Goal: Task Accomplishment & Management: Complete application form

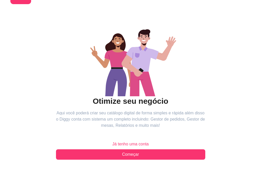
scroll to position [61, 0]
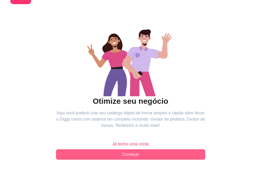
click at [85, 149] on button "Começar" at bounding box center [130, 154] width 149 height 10
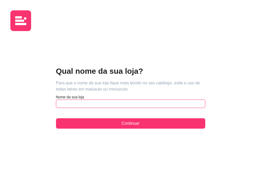
click at [67, 100] on input "text" at bounding box center [130, 104] width 149 height 8
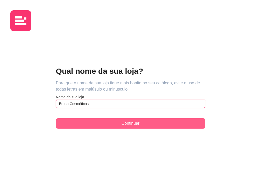
type input "Bruna Cosméticos"
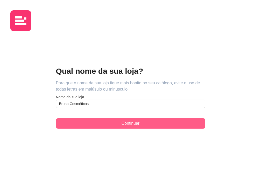
click at [64, 118] on button "Continuar" at bounding box center [130, 123] width 149 height 10
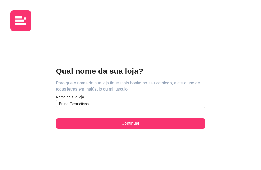
scroll to position [60, 0]
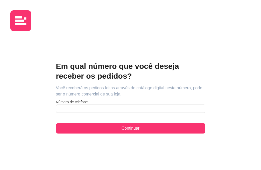
click at [56, 99] on article "Número de telefone" at bounding box center [130, 101] width 149 height 5
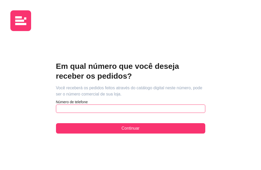
click at [56, 105] on input "text" at bounding box center [130, 109] width 149 height 8
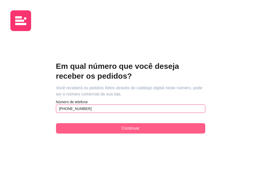
type input "[PHONE_NUMBER]"
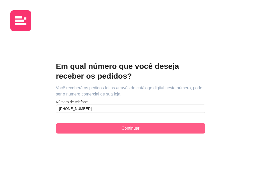
click at [56, 123] on button "Continuar" at bounding box center [130, 128] width 149 height 10
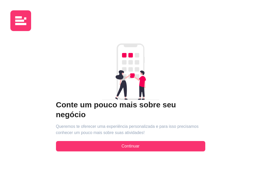
scroll to position [39, 0]
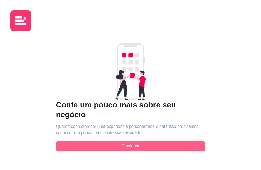
click at [81, 141] on button "Continuar" at bounding box center [130, 146] width 149 height 10
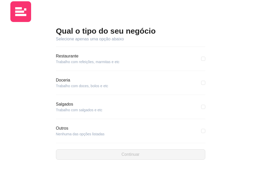
scroll to position [96, 0]
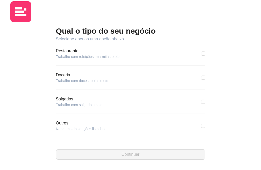
click at [56, 132] on article "Nenhuma das opções listadas" at bounding box center [80, 128] width 49 height 5
click at [56, 126] on article "Outros" at bounding box center [80, 123] width 49 height 6
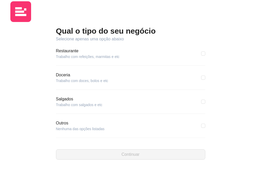
click at [63, 120] on div "Outros Nenhuma das opções listadas" at bounding box center [130, 125] width 149 height 11
click at [63, 96] on div "Salgados Trabalho com salgados e etc" at bounding box center [130, 101] width 149 height 11
click at [64, 96] on div "Salgados Trabalho com salgados e etc" at bounding box center [130, 101] width 149 height 11
click at [111, 120] on div "Outros Nenhuma das opções listadas" at bounding box center [130, 125] width 149 height 11
click at [201, 124] on input "checkbox" at bounding box center [203, 126] width 4 height 4
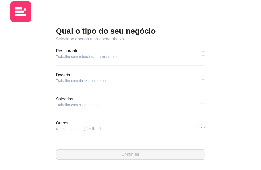
checkbox input "true"
click at [57, 119] on div "Qual o tipo do seu negócio Selecione apenas uma opção abaixo Pizzaria Trabalho …" at bounding box center [130, 93] width 149 height 134
click at [60, 142] on input "text" at bounding box center [130, 146] width 149 height 8
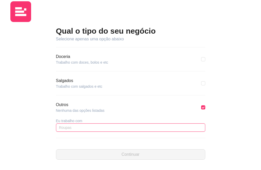
scroll to position [114, 0]
click at [60, 123] on input "text" at bounding box center [130, 127] width 149 height 8
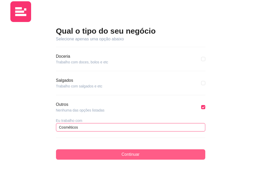
type input "Cosméticos"
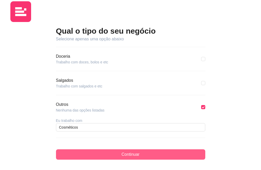
click at [64, 149] on button "Continuar" at bounding box center [130, 154] width 149 height 10
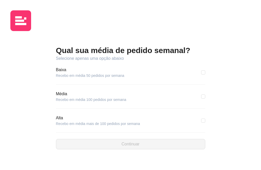
click at [56, 97] on article "Recebo em média 100 pedidos por semana" at bounding box center [91, 99] width 70 height 5
click at [56, 73] on article "Recebo em média 50 pedidos por semana" at bounding box center [90, 75] width 68 height 5
click at [115, 67] on div "Baixa Recebo em média 50 pedidos por semana" at bounding box center [130, 72] width 149 height 11
click at [201, 70] on input "checkbox" at bounding box center [203, 72] width 4 height 4
checkbox input "true"
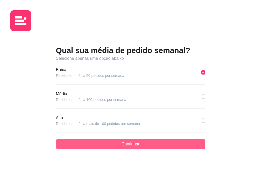
click at [102, 139] on button "Continuar" at bounding box center [130, 144] width 149 height 10
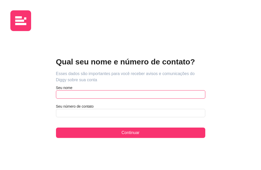
click at [72, 90] on input "text" at bounding box center [130, 94] width 149 height 8
type input "Bruna"
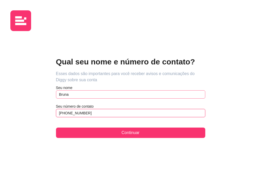
scroll to position [61, 0]
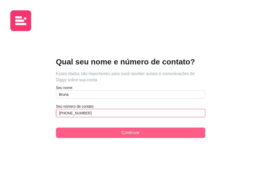
type input "[PHONE_NUMBER]"
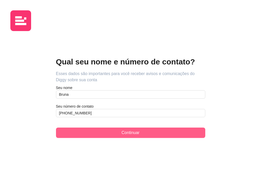
click at [121, 130] on span "Continuar" at bounding box center [130, 133] width 18 height 6
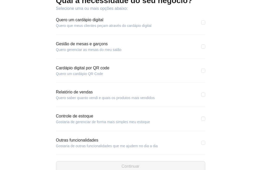
scroll to position [61, 0]
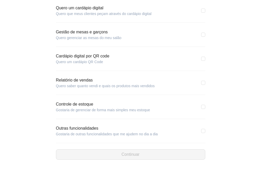
click at [121, 106] on div "Qual a necessidade do seu negócio? Selecione uma ou mais opções abaixo: Quero u…" at bounding box center [130, 59] width 261 height 222
click at [201, 107] on input "checkbox" at bounding box center [203, 107] width 4 height 4
checkbox input "true"
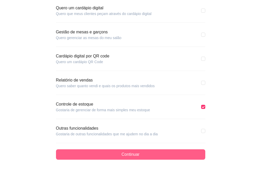
click at [96, 156] on button "Continuar" at bounding box center [130, 154] width 149 height 10
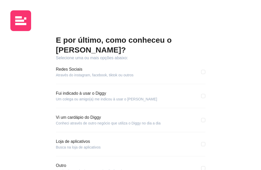
click at [0, 0] on section "QR Code Tenha seu cardápio na mesa ou em panfletos para acesso rápido dos seus …" at bounding box center [0, 0] width 0 height 0
click at [201, 74] on input "checkbox" at bounding box center [203, 72] width 4 height 4
checkbox input "true"
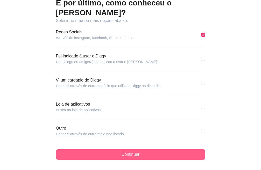
click at [99, 149] on button "Continuar" at bounding box center [130, 154] width 149 height 10
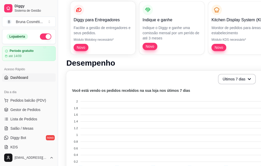
scroll to position [155, 0]
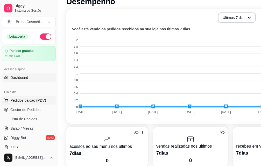
click at [37, 99] on span "Pedidos balcão (PDV)" at bounding box center [28, 100] width 36 height 5
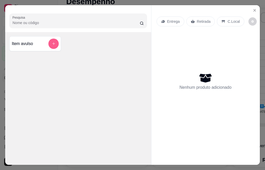
click at [52, 42] on icon "add-separate-item" at bounding box center [54, 44] width 4 height 4
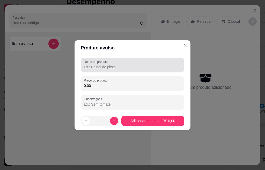
click at [110, 66] on input "Nome do produto" at bounding box center [132, 66] width 97 height 5
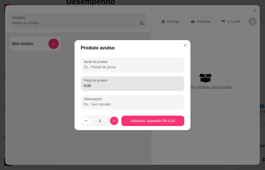
click at [111, 89] on div "0,00" at bounding box center [132, 83] width 97 height 10
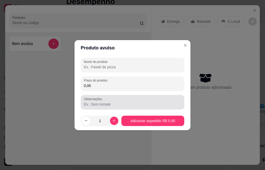
click at [111, 100] on div at bounding box center [132, 102] width 97 height 10
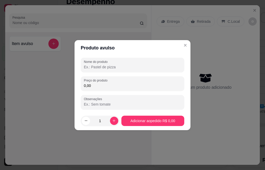
click at [111, 103] on input "Observações" at bounding box center [132, 104] width 97 height 5
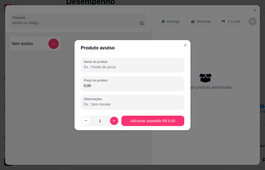
click at [111, 103] on input "Observações" at bounding box center [132, 104] width 97 height 5
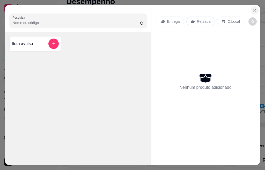
click at [254, 9] on icon "Close" at bounding box center [255, 10] width 2 height 2
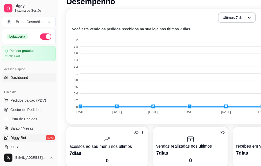
click at [28, 138] on link "Diggy Bot novo" at bounding box center [29, 137] width 54 height 8
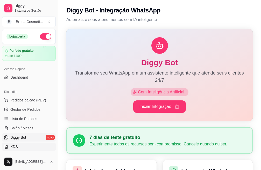
click at [17, 147] on span "KDS" at bounding box center [14, 146] width 8 height 5
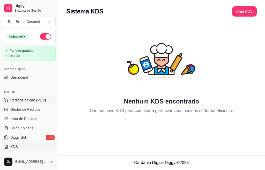
click at [28, 101] on span "Pedidos balcão (PDV)" at bounding box center [28, 100] width 36 height 5
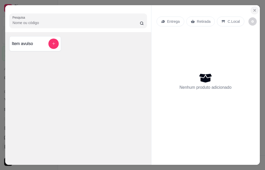
click at [253, 8] on icon "Close" at bounding box center [255, 10] width 4 height 4
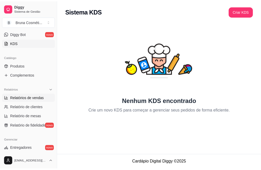
scroll to position [78, 0]
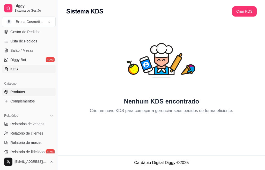
click at [29, 94] on link "Produtos" at bounding box center [29, 92] width 54 height 8
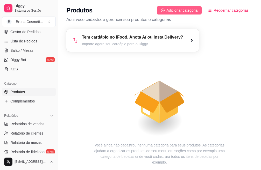
click at [175, 10] on span "Adicionar categoria" at bounding box center [182, 11] width 31 height 6
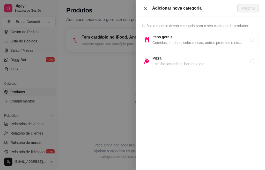
click at [144, 10] on icon "close" at bounding box center [145, 7] width 3 height 3
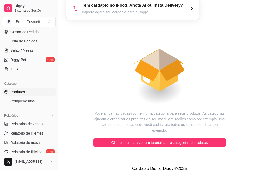
scroll to position [32, 0]
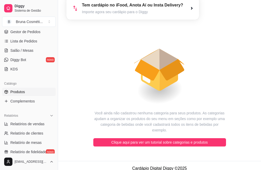
click at [23, 94] on span "Produtos" at bounding box center [17, 91] width 15 height 5
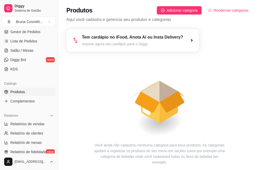
click at [158, 21] on p "Aqui você cadastra e gerencia seu produtos e categorias" at bounding box center [159, 20] width 186 height 6
click at [209, 8] on button "Reodernar categorias" at bounding box center [228, 10] width 49 height 8
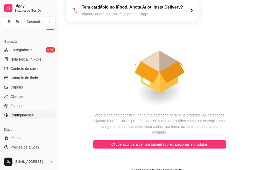
scroll to position [32, 0]
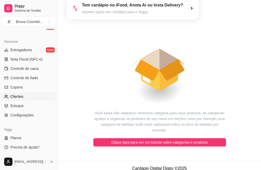
click at [16, 95] on span "Clientes" at bounding box center [16, 96] width 13 height 5
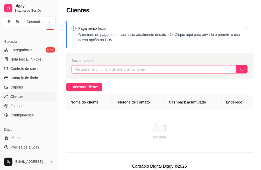
click at [121, 68] on input "text" at bounding box center [153, 69] width 164 height 8
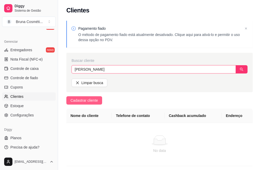
type input "[PERSON_NAME]"
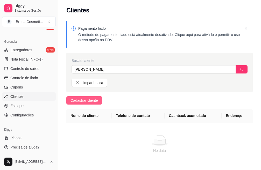
click at [97, 103] on button "Cadastrar cliente" at bounding box center [84, 100] width 36 height 8
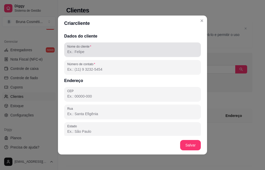
click at [98, 50] on input "Nome do cliente" at bounding box center [132, 51] width 131 height 5
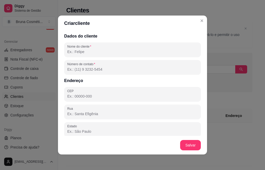
type input "[PERSON_NAME]"
type input "13976-513"
type input "Sp"
type input "Itapira"
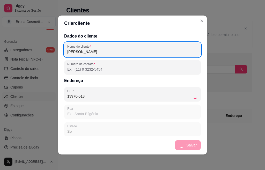
type input "Rua [PERSON_NAME]"
type input "SP"
type input "Parque Residencial [GEOGRAPHIC_DATA]"
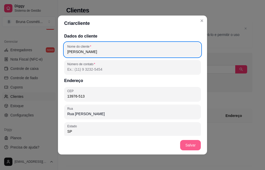
click at [193, 147] on button "Salvar" at bounding box center [190, 145] width 21 height 10
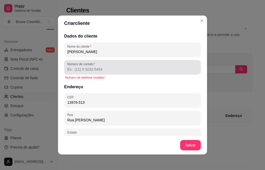
click at [83, 65] on label "Número de contato" at bounding box center [82, 64] width 30 height 4
click at [83, 67] on input "Número de contato" at bounding box center [132, 69] width 131 height 5
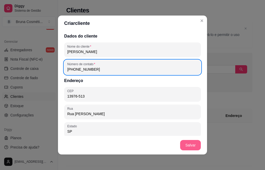
type input "[PHONE_NUMBER]"
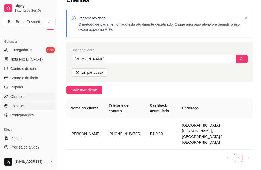
scroll to position [16, 0]
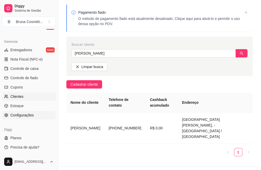
click at [32, 116] on span "Configurações" at bounding box center [21, 115] width 23 height 5
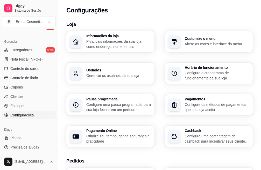
click at [107, 40] on p "Principais informações da sua loja como endereço, nome e mais" at bounding box center [118, 44] width 65 height 10
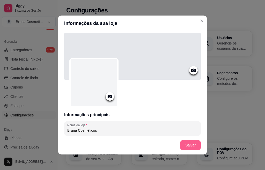
click at [181, 146] on button "Salvar" at bounding box center [190, 145] width 21 height 10
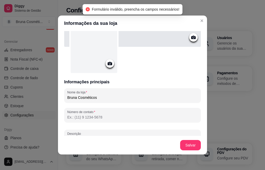
scroll to position [52, 0]
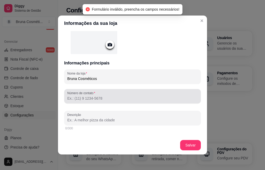
click at [78, 98] on input "Número de contato" at bounding box center [132, 98] width 131 height 5
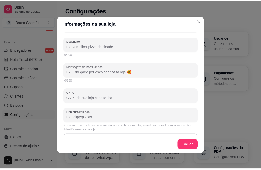
scroll to position [130, 0]
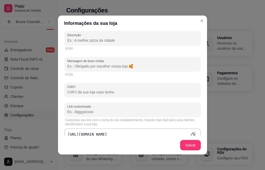
type input "[PHONE_NUMBER]"
click at [82, 95] on div "CNPJ" at bounding box center [132, 90] width 137 height 15
type input "6"
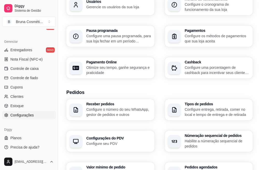
scroll to position [78, 0]
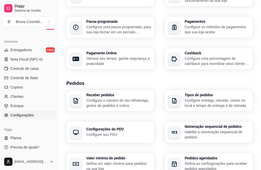
click at [151, 127] on h3 "Configurações do PDV" at bounding box center [118, 129] width 65 height 4
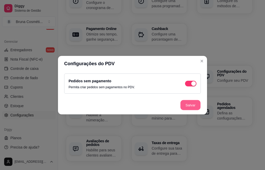
click at [190, 108] on button "Salvar" at bounding box center [191, 105] width 20 height 10
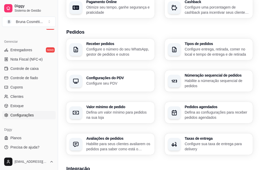
scroll to position [181, 0]
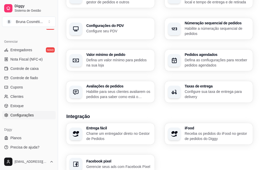
click at [185, 89] on p "Configure sua taxa de entrega para delivery" at bounding box center [217, 94] width 65 height 10
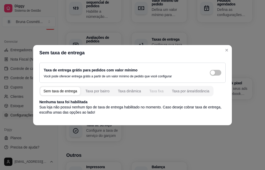
click at [151, 94] on button "Taxa fixa" at bounding box center [156, 91] width 20 height 8
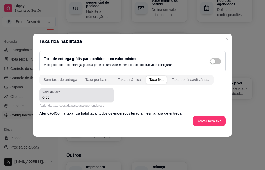
click at [62, 99] on input "0,00" at bounding box center [76, 97] width 68 height 5
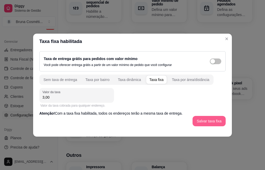
type input "3,00"
click at [220, 123] on button "Salvar taxa fixa" at bounding box center [209, 121] width 33 height 10
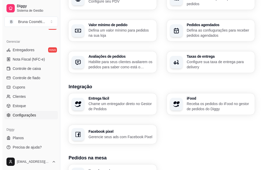
scroll to position [212, 0]
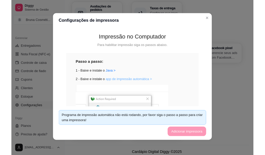
scroll to position [19, 0]
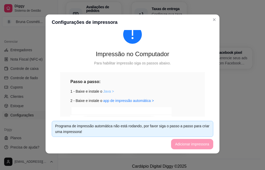
click at [104, 90] on link "Java >" at bounding box center [108, 91] width 11 height 4
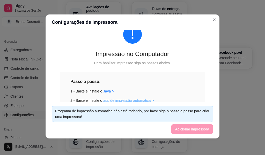
click at [105, 100] on link "app de impressão automática >" at bounding box center [128, 101] width 51 height 4
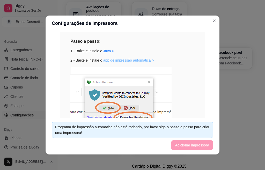
scroll to position [52, 0]
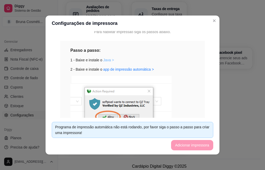
click at [105, 59] on link "Java >" at bounding box center [108, 60] width 11 height 4
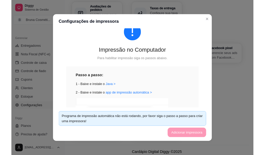
scroll to position [21, 0]
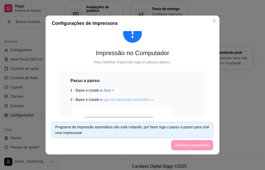
click at [128, 99] on link "app de impressão automática >" at bounding box center [128, 100] width 51 height 4
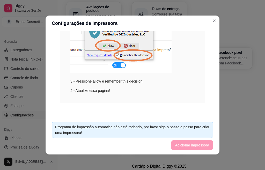
scroll to position [105, 0]
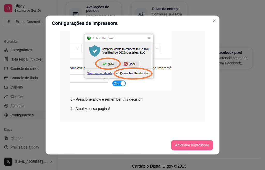
click at [189, 146] on button "Adicionar impressora" at bounding box center [192, 145] width 42 height 10
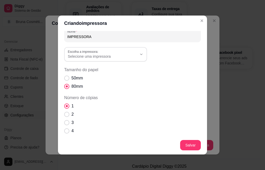
scroll to position [0, 0]
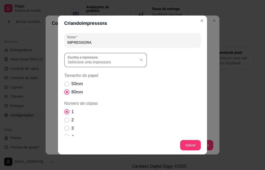
click at [132, 61] on span "Selecione uma impressora" at bounding box center [102, 62] width 69 height 5
click at [97, 92] on span "Goldensky POS-80" at bounding box center [101, 91] width 67 height 5
type input "Goldensky POS-80"
select select "Goldensky POS-80"
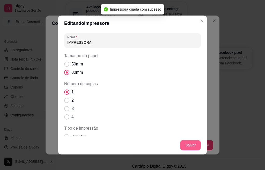
scroll to position [166, 0]
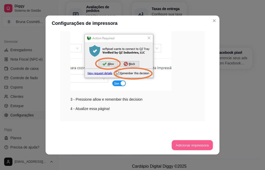
click at [184, 148] on button "Adicionar impressora" at bounding box center [192, 145] width 41 height 10
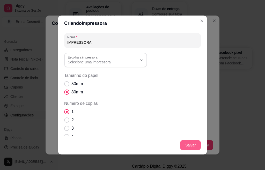
click at [184, 147] on button "Salvar" at bounding box center [190, 145] width 21 height 10
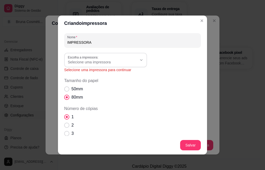
click at [126, 63] on span "Selecione uma impressora" at bounding box center [102, 62] width 69 height 5
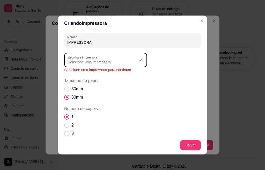
click at [99, 92] on span "Goldensky POS-80" at bounding box center [101, 91] width 67 height 5
type input "Goldensky POS-80"
select select "Goldensky POS-80"
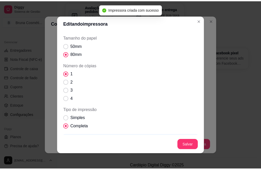
scroll to position [64, 0]
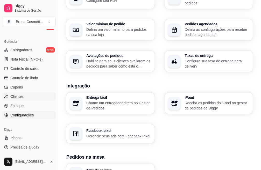
click at [21, 99] on span "Clientes" at bounding box center [16, 96] width 13 height 5
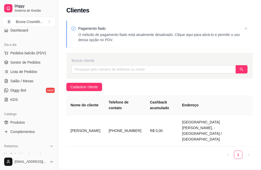
scroll to position [21, 0]
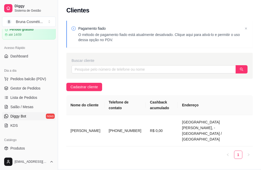
click at [16, 116] on span "Diggy Bot" at bounding box center [18, 116] width 16 height 5
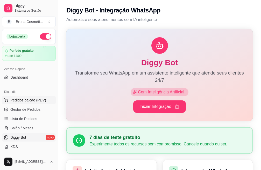
click at [31, 100] on span "Pedidos balcão (PDV)" at bounding box center [28, 100] width 36 height 5
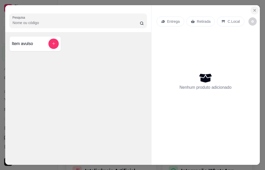
click at [254, 8] on icon "Close" at bounding box center [255, 10] width 4 height 4
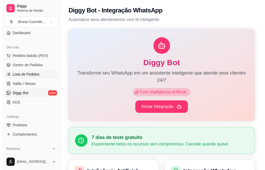
scroll to position [52, 0]
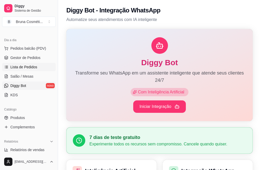
click at [29, 118] on link "Produtos" at bounding box center [29, 118] width 54 height 8
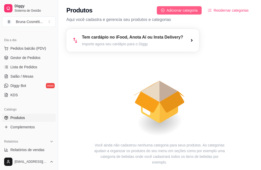
click at [178, 9] on span "Adicionar categoria" at bounding box center [182, 11] width 31 height 6
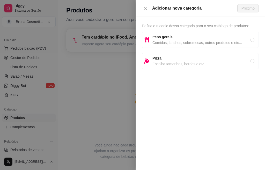
click at [174, 41] on span "Comidas, lanches, sobremesas, outros produtos e etc..." at bounding box center [202, 43] width 98 height 6
radio input "true"
click at [246, 8] on span "Próximo" at bounding box center [248, 8] width 13 height 6
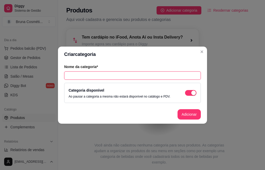
click at [121, 77] on input "text" at bounding box center [132, 75] width 137 height 8
type input "S"
type input "Cabelos"
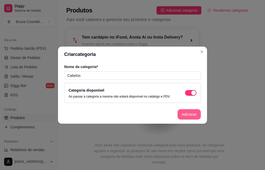
click at [192, 113] on button "Adicionar" at bounding box center [189, 114] width 23 height 10
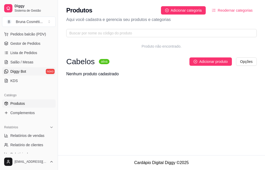
scroll to position [78, 0]
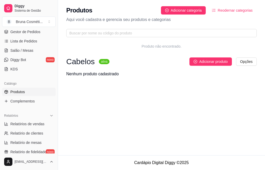
click at [23, 93] on span "Produtos" at bounding box center [17, 91] width 15 height 5
click at [22, 93] on span "Produtos" at bounding box center [17, 91] width 15 height 5
click at [202, 60] on span "Adicionar produto" at bounding box center [213, 62] width 28 height 6
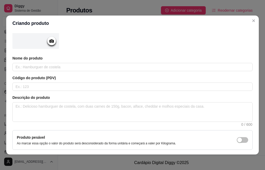
scroll to position [52, 0]
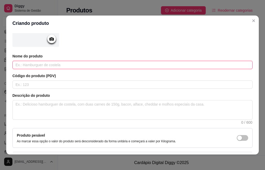
click at [74, 65] on input "text" at bounding box center [132, 65] width 240 height 8
type input "Kit Siage Acelera o Crescimento"
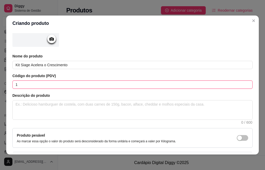
type input "1"
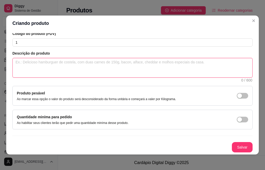
scroll to position [1, 0]
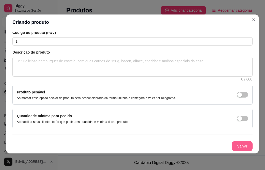
click at [232, 147] on button "Salvar" at bounding box center [242, 146] width 21 height 10
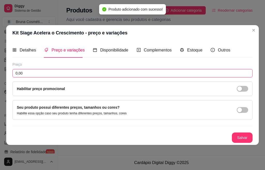
click at [34, 75] on input "0,00" at bounding box center [132, 73] width 240 height 8
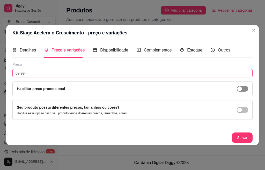
type input "69,99"
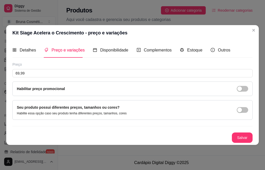
click at [246, 87] on span "button" at bounding box center [242, 89] width 11 height 6
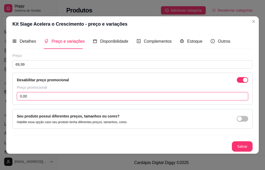
click at [51, 98] on input "0,00" at bounding box center [133, 96] width 232 height 8
type input "59,90"
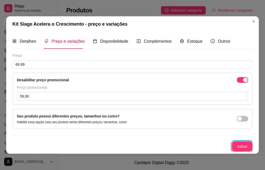
scroll to position [0, 0]
click at [238, 147] on button "Salvar" at bounding box center [242, 146] width 21 height 10
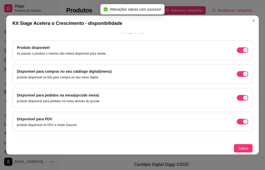
scroll to position [1, 0]
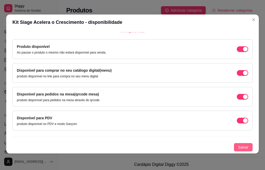
click at [238, 148] on span "Salvar" at bounding box center [243, 148] width 10 height 6
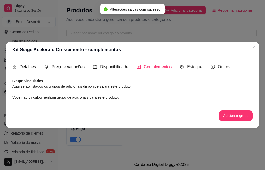
scroll to position [0, 0]
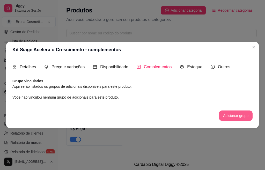
click at [228, 115] on button "Adicionar grupo" at bounding box center [236, 116] width 34 height 10
click at [190, 68] on span "Estoque" at bounding box center [194, 67] width 15 height 4
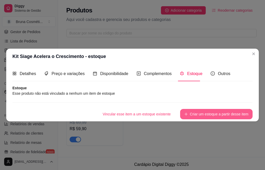
click at [198, 116] on button "Criar um estoque a partir desse item" at bounding box center [216, 114] width 73 height 10
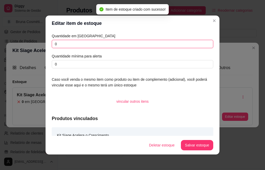
click at [72, 44] on input "0" at bounding box center [133, 44] width 162 height 8
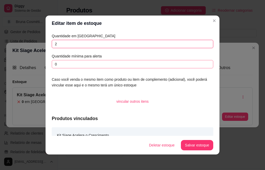
type input "2"
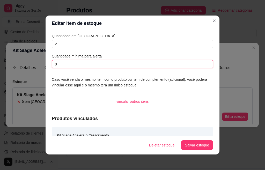
click at [74, 63] on input "0" at bounding box center [133, 64] width 162 height 8
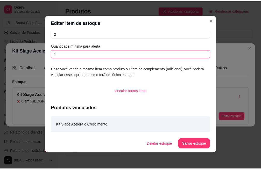
scroll to position [1, 0]
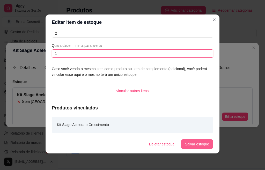
type input "1"
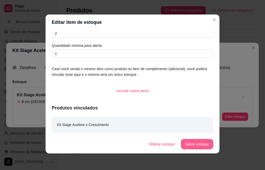
click at [198, 145] on button "Salvar estoque" at bounding box center [197, 144] width 32 height 10
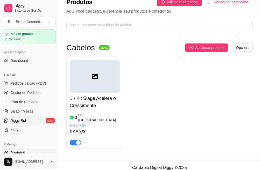
scroll to position [26, 0]
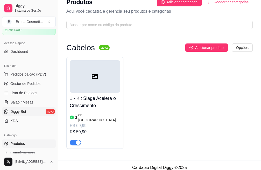
click at [24, 111] on span "Diggy Bot" at bounding box center [18, 111] width 16 height 5
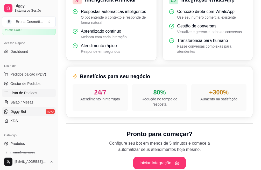
scroll to position [201, 0]
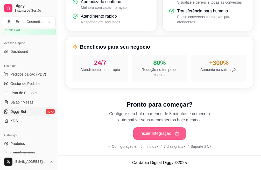
click at [159, 130] on button "Iniciar Integração" at bounding box center [159, 133] width 53 height 12
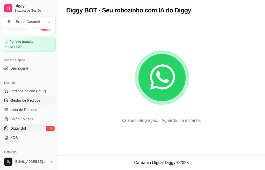
scroll to position [0, 0]
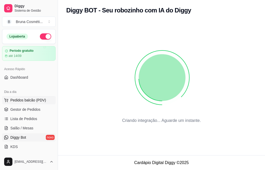
click at [23, 101] on span "Pedidos balcão (PDV)" at bounding box center [28, 100] width 36 height 5
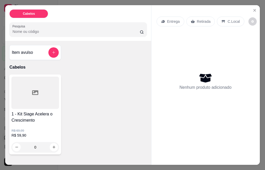
click at [32, 92] on icon at bounding box center [35, 92] width 6 height 5
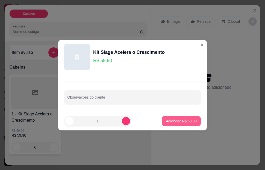
click at [174, 122] on p "Adicionar R$ 59,90" at bounding box center [181, 121] width 31 height 5
type input "1"
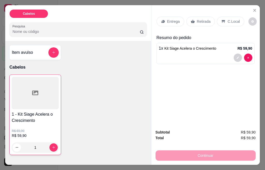
click at [175, 19] on p "Entrega" at bounding box center [173, 21] width 13 height 5
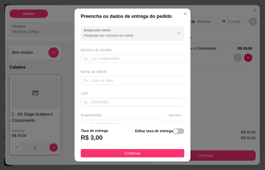
click at [129, 37] on input "Busque pelo cliente" at bounding box center [125, 35] width 83 height 5
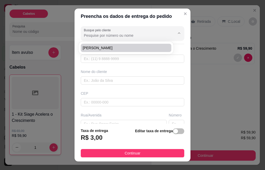
click at [119, 48] on span "[PERSON_NAME]" at bounding box center [123, 47] width 81 height 5
type input "[PERSON_NAME]"
type input "19994875033"
type input "[PERSON_NAME]"
type input "13976513"
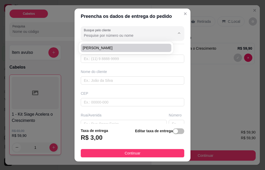
type input "Rua [PERSON_NAME]"
type input "Parque Residencial [GEOGRAPHIC_DATA]"
type input "Itapira"
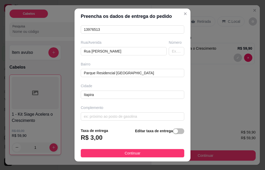
scroll to position [75, 0]
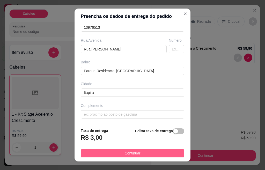
click at [128, 153] on span "Continuar" at bounding box center [133, 153] width 16 height 6
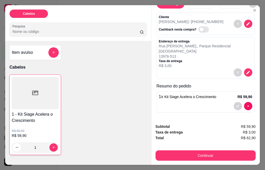
scroll to position [14, 0]
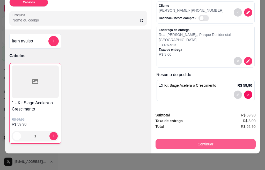
click at [205, 140] on button "Continuar" at bounding box center [206, 144] width 100 height 10
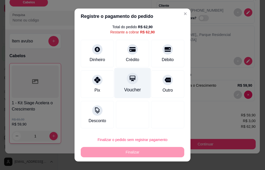
scroll to position [0, 0]
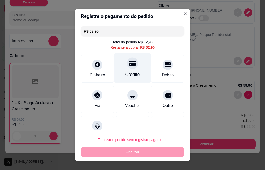
click at [128, 69] on div "Crédito" at bounding box center [132, 68] width 37 height 30
type input "R$ 0,00"
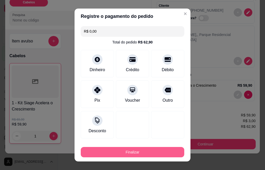
click at [139, 149] on button "Finalizar" at bounding box center [133, 152] width 104 height 10
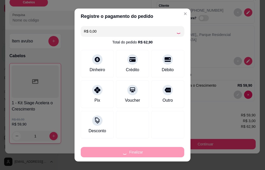
type input "0"
type input "-R$ 62,90"
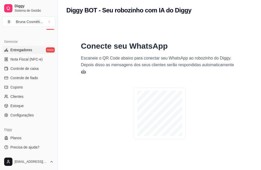
scroll to position [26, 0]
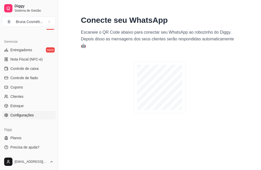
click at [27, 116] on span "Configurações" at bounding box center [21, 115] width 23 height 5
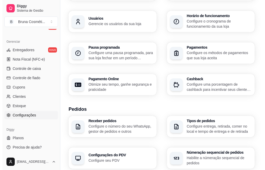
scroll to position [78, 0]
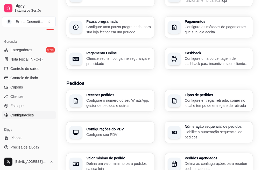
click at [185, 98] on p "Configure entrega, retirada, comer no local e tempo de entrega e de retirada" at bounding box center [217, 103] width 65 height 10
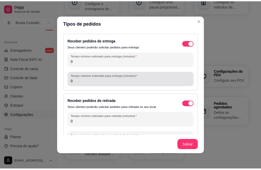
scroll to position [41, 0]
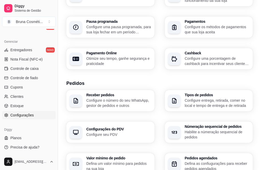
click at [200, 20] on div "Informações da loja Principais informações da sua loja como endereço, nome e ma…" at bounding box center [159, 11] width 186 height 116
click at [151, 127] on h3 "Configurações do PDV" at bounding box center [118, 129] width 65 height 4
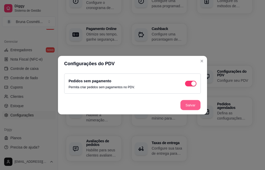
click at [186, 106] on button "Salvar" at bounding box center [191, 105] width 20 height 10
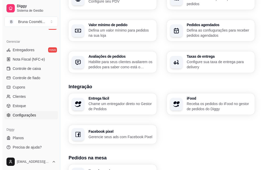
scroll to position [212, 0]
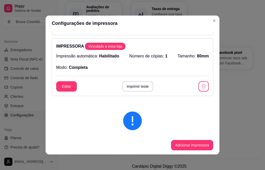
scroll to position [45, 0]
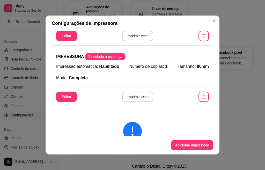
click at [74, 96] on button "Editar" at bounding box center [66, 97] width 21 height 10
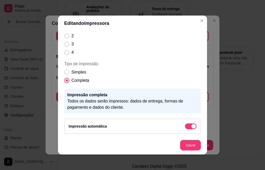
scroll to position [1, 0]
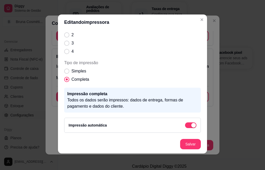
click at [65, 74] on label "Completa" at bounding box center [76, 79] width 29 height 10
click at [65, 81] on input "Completa" at bounding box center [65, 82] width 3 height 3
click at [64, 71] on span "Tipo de impressão" at bounding box center [66, 71] width 5 height 5
click at [64, 72] on input "Simples" at bounding box center [65, 73] width 3 height 3
radio input "true"
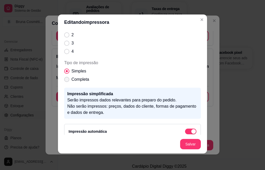
click at [66, 81] on span "Tipo de impressão" at bounding box center [66, 79] width 5 height 5
click at [66, 81] on input "Completa" at bounding box center [65, 82] width 3 height 3
radio input "true"
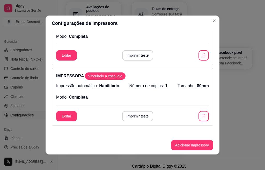
scroll to position [0, 0]
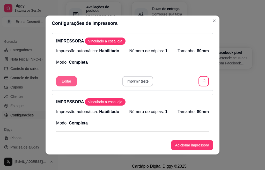
click at [66, 86] on button "Editar" at bounding box center [66, 81] width 21 height 10
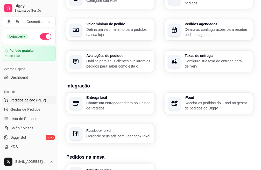
click at [33, 99] on span "Pedidos balcão (PDV)" at bounding box center [28, 100] width 36 height 5
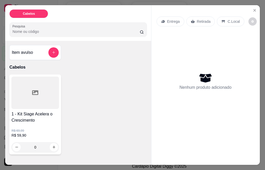
click at [47, 100] on div at bounding box center [35, 93] width 48 height 32
click at [253, 8] on icon "Close" at bounding box center [255, 10] width 4 height 4
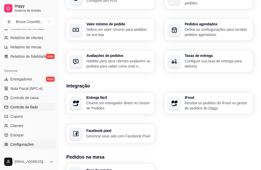
scroll to position [181, 0]
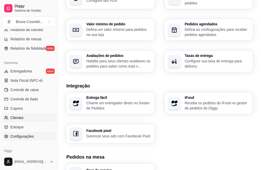
click at [27, 120] on link "Clientes" at bounding box center [29, 118] width 54 height 8
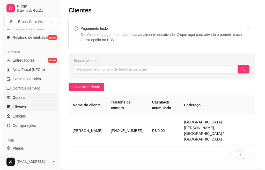
scroll to position [203, 0]
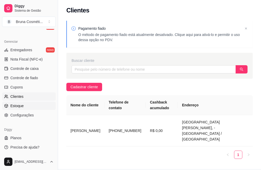
click at [27, 105] on link "Estoque" at bounding box center [29, 106] width 54 height 8
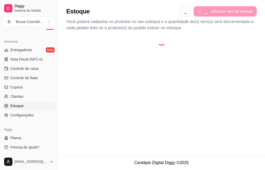
click at [27, 105] on link "Estoque" at bounding box center [29, 106] width 54 height 8
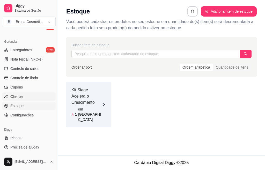
click at [25, 98] on link "Clientes" at bounding box center [29, 96] width 54 height 8
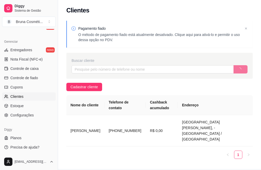
click at [25, 98] on link "Clientes" at bounding box center [29, 96] width 54 height 8
click at [24, 86] on link "Cupons" at bounding box center [29, 87] width 54 height 8
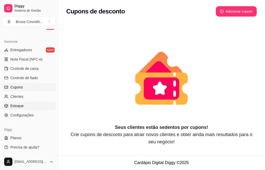
click at [14, 105] on span "Estoque" at bounding box center [16, 105] width 13 height 5
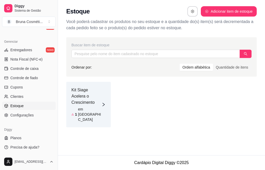
click at [14, 105] on span "Estoque" at bounding box center [16, 105] width 13 height 5
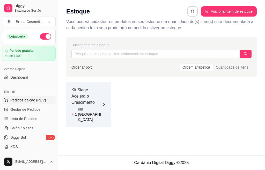
click at [38, 101] on span "Pedidos balcão (PDV)" at bounding box center [28, 100] width 36 height 5
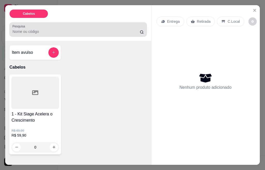
click at [37, 30] on input "Pesquisa" at bounding box center [75, 31] width 127 height 5
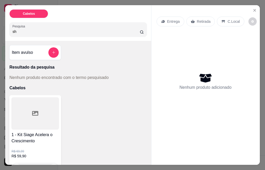
type input "s"
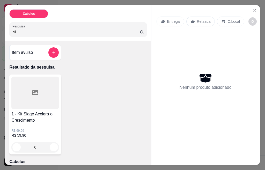
type input "kit"
click at [29, 92] on div at bounding box center [35, 93] width 48 height 32
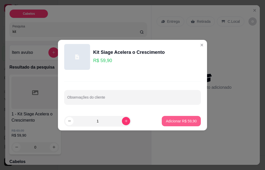
click at [174, 125] on button "Adicionar R$ 59,90" at bounding box center [181, 121] width 39 height 10
type input "1"
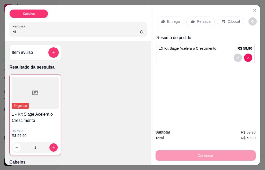
click at [170, 24] on div "Entrega" at bounding box center [171, 22] width 28 height 10
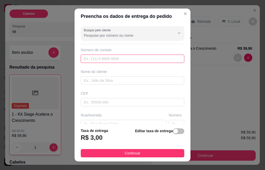
click at [111, 58] on input "text" at bounding box center [133, 59] width 104 height 8
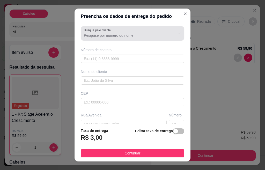
click at [114, 30] on div at bounding box center [132, 33] width 97 height 10
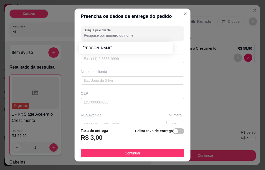
click at [112, 45] on li "[PERSON_NAME]" at bounding box center [126, 48] width 91 height 8
type input "[PERSON_NAME]"
type input "19994875033"
type input "[PERSON_NAME]"
type input "13976513"
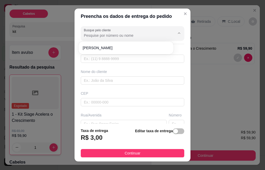
type input "Rua [PERSON_NAME]"
type input "Parque Residencial [GEOGRAPHIC_DATA]"
type input "Itapira"
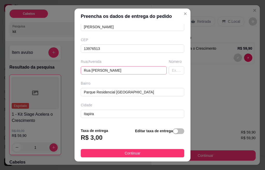
scroll to position [75, 0]
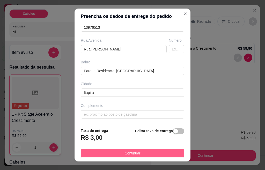
click at [128, 155] on span "Continuar" at bounding box center [133, 153] width 16 height 6
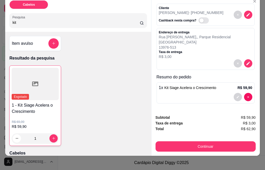
scroll to position [14, 0]
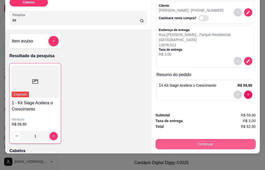
click at [212, 141] on button "Continuar" at bounding box center [206, 144] width 100 height 10
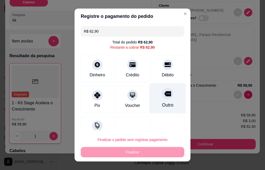
click at [164, 95] on icon at bounding box center [167, 93] width 7 height 7
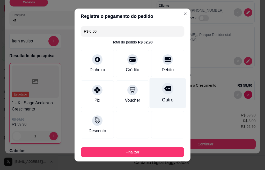
type input "R$ 0,00"
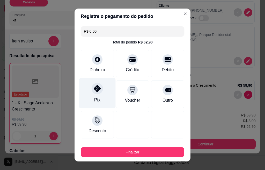
click at [94, 91] on icon at bounding box center [97, 88] width 7 height 7
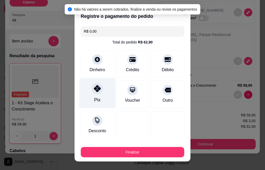
click at [95, 90] on icon at bounding box center [97, 88] width 7 height 7
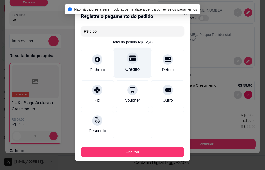
click at [126, 65] on div "Crédito" at bounding box center [132, 63] width 37 height 30
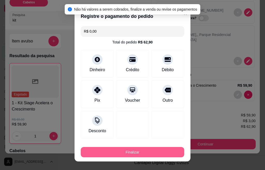
click at [117, 152] on button "Finalizar" at bounding box center [133, 152] width 104 height 10
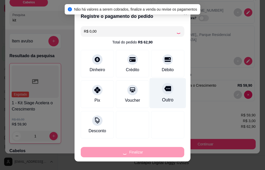
type input "0"
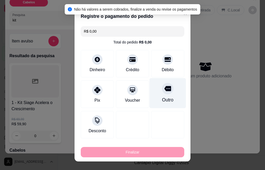
type input "-R$ 62,90"
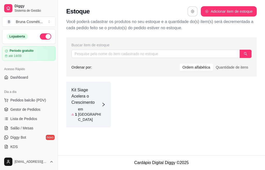
click at [192, 13] on icon "button" at bounding box center [192, 11] width 3 height 3
click at [157, 106] on div "Kit Siage Acelera o Crescimento 1 em [GEOGRAPHIC_DATA]" at bounding box center [161, 105] width 191 height 46
click at [10, 139] on span "Diggy Bot" at bounding box center [18, 137] width 16 height 5
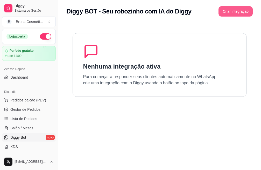
click at [227, 11] on button "Criar integração" at bounding box center [235, 11] width 34 height 10
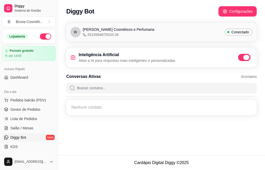
click at [239, 57] on span at bounding box center [244, 57] width 12 height 7
click at [239, 59] on input "checkbox" at bounding box center [239, 60] width 3 height 3
click at [95, 87] on input "Buscar contatos..." at bounding box center [164, 88] width 178 height 10
click at [93, 113] on div "Nenhum contato" at bounding box center [161, 108] width 191 height 16
click at [94, 110] on div "Nenhum contato" at bounding box center [161, 107] width 184 height 9
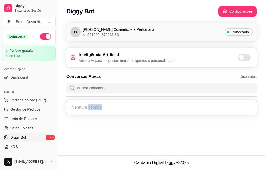
click at [94, 110] on div "Nenhum contato" at bounding box center [161, 107] width 184 height 9
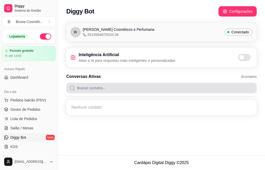
click at [103, 89] on input "Buscar contatos..." at bounding box center [164, 88] width 178 height 10
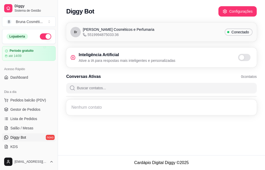
click at [103, 89] on input "Buscar contatos..." at bounding box center [164, 88] width 178 height 10
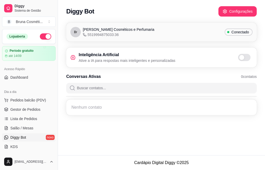
click at [103, 89] on input "Buscar contatos..." at bounding box center [164, 88] width 178 height 10
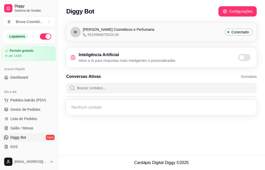
click at [161, 37] on div "Br Bruna Cristina Cosméticos e Perfumaria 5519994875033:36 Conectado" at bounding box center [161, 32] width 182 height 10
click at [161, 35] on div "Br Bruna Cristina Cosméticos e Perfumaria 5519994875033:36 Conectado" at bounding box center [161, 32] width 182 height 10
click at [239, 9] on button "Configurações" at bounding box center [237, 11] width 37 height 10
click at [107, 34] on span "5519994875033:36" at bounding box center [101, 34] width 36 height 5
click at [233, 11] on button "Configurações" at bounding box center [238, 11] width 38 height 10
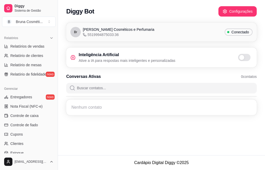
scroll to position [203, 0]
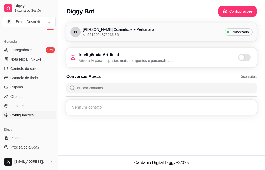
click at [33, 116] on span "Configurações" at bounding box center [21, 115] width 23 height 5
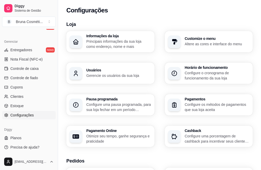
click at [185, 41] on p "Altere as cores e interface do menu" at bounding box center [217, 43] width 65 height 5
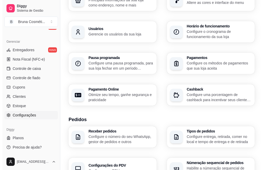
scroll to position [52, 0]
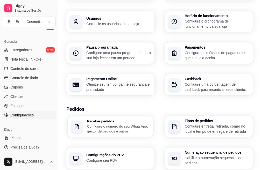
click at [98, 124] on p "Configure o número do seu WhatsApp, gestor de pedidos e outros" at bounding box center [118, 129] width 63 height 10
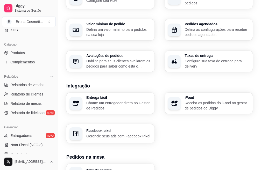
scroll to position [130, 0]
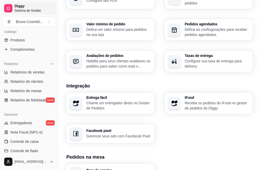
click at [26, 5] on span "Diggy" at bounding box center [34, 6] width 39 height 5
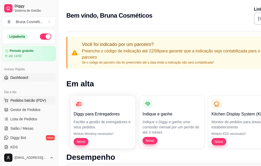
click at [26, 99] on span "Pedidos balcão (PDV)" at bounding box center [28, 100] width 36 height 5
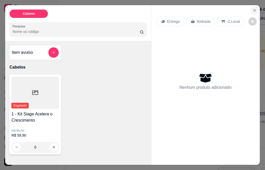
click at [256, 8] on button "Close" at bounding box center [255, 10] width 8 height 8
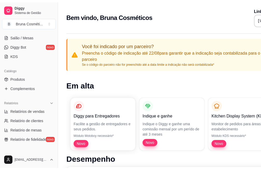
scroll to position [104, 0]
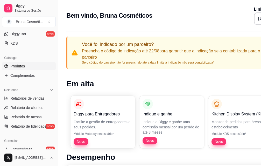
click at [25, 69] on link "Produtos" at bounding box center [29, 66] width 54 height 8
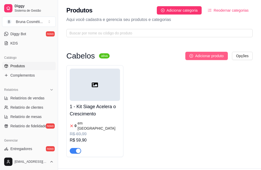
click at [212, 57] on span "Adicionar produto" at bounding box center [209, 56] width 28 height 6
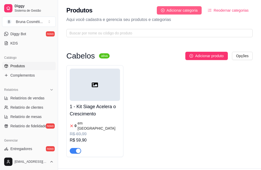
click at [188, 11] on span "Adicionar categoria" at bounding box center [182, 11] width 31 height 6
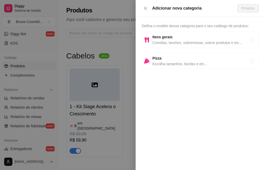
click at [180, 37] on span "Itens gerais" at bounding box center [202, 37] width 98 height 6
radio input "true"
click at [249, 10] on span "Próximo" at bounding box center [248, 8] width 13 height 6
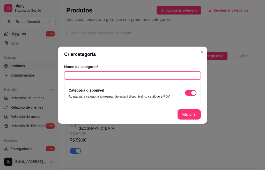
click at [129, 77] on input "text" at bounding box center [132, 75] width 137 height 8
type input "Make"
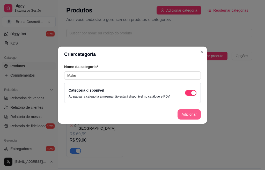
click at [185, 117] on button "Adicionar" at bounding box center [189, 114] width 23 height 10
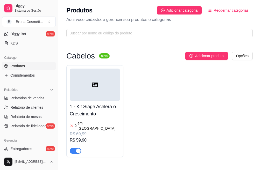
click at [210, 55] on span "Adicionar produto" at bounding box center [209, 56] width 28 height 6
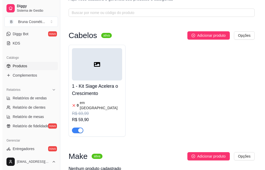
scroll to position [44, 0]
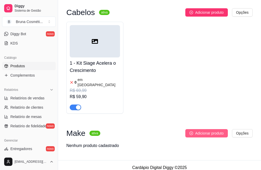
click at [200, 131] on span "Adicionar produto" at bounding box center [209, 134] width 28 height 6
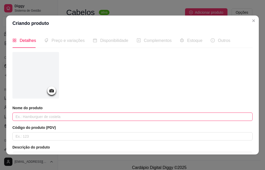
click at [50, 117] on input "text" at bounding box center [132, 117] width 240 height 8
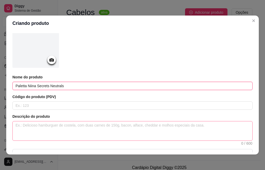
scroll to position [52, 0]
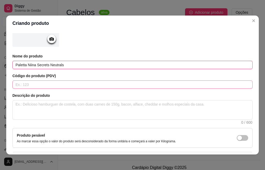
type input "Paletta Niina Secrets Neutrals"
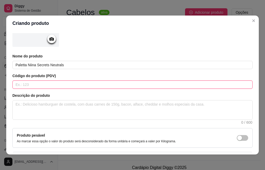
click at [58, 86] on input "text" at bounding box center [132, 85] width 240 height 8
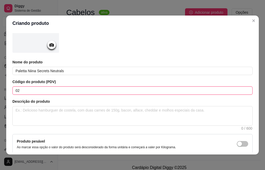
scroll to position [0, 0]
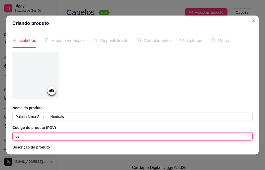
type input "02"
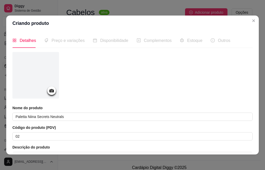
click at [71, 44] on div "Preço e variações" at bounding box center [64, 40] width 40 height 15
click at [72, 41] on span "Preço e variações" at bounding box center [68, 40] width 33 height 4
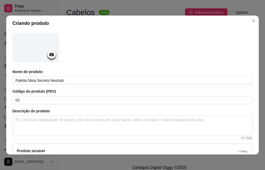
scroll to position [94, 0]
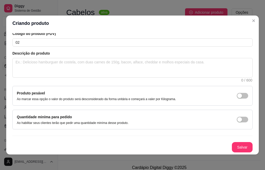
click at [232, 144] on button "Salvar" at bounding box center [242, 147] width 21 height 10
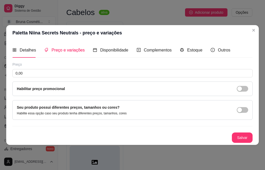
scroll to position [0, 0]
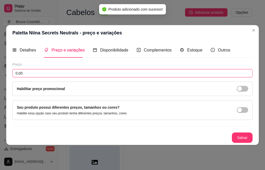
click at [56, 73] on input "0,00" at bounding box center [132, 73] width 240 height 8
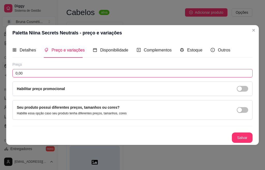
click at [56, 73] on input "0,00" at bounding box center [132, 73] width 240 height 8
click at [57, 71] on input "0,00" at bounding box center [132, 73] width 240 height 8
click at [51, 74] on input "0,00" at bounding box center [132, 73] width 240 height 8
type input "129,90"
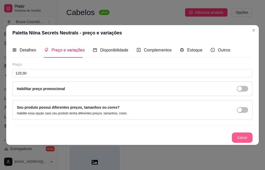
click at [236, 136] on button "Salvar" at bounding box center [242, 138] width 21 height 10
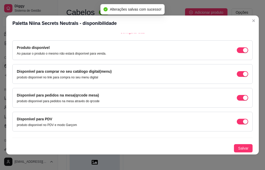
scroll to position [1, 0]
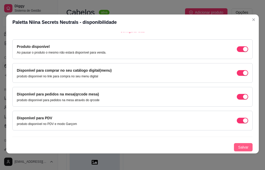
click at [238, 147] on span "Salvar" at bounding box center [243, 148] width 10 height 6
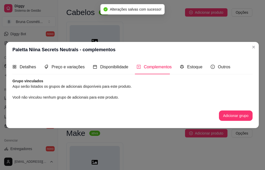
scroll to position [0, 0]
click at [248, 117] on button "Adicionar grupo" at bounding box center [236, 116] width 34 height 10
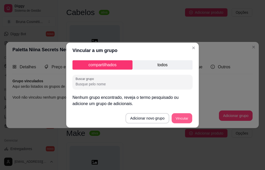
click at [181, 118] on button "Vincular" at bounding box center [182, 118] width 21 height 10
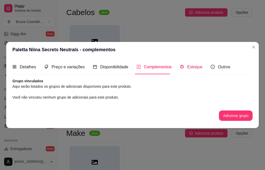
click at [197, 66] on span "Estoque" at bounding box center [194, 67] width 15 height 4
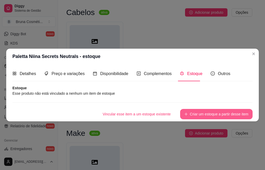
click at [199, 113] on button "Criar um estoque a partir desse item" at bounding box center [216, 114] width 73 height 10
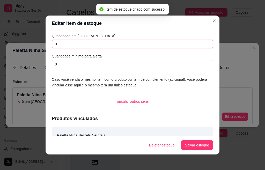
click at [118, 45] on input "0" at bounding box center [133, 44] width 162 height 8
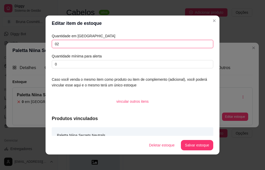
type input "0"
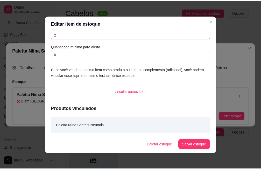
scroll to position [1, 0]
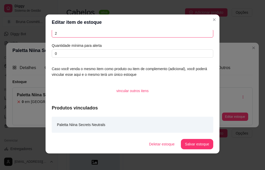
type input "2"
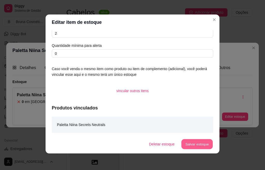
click at [188, 144] on button "Salvar estoque" at bounding box center [197, 144] width 32 height 10
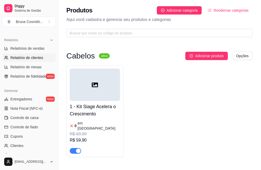
scroll to position [155, 0]
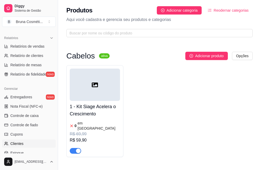
click at [23, 146] on link "Clientes" at bounding box center [29, 144] width 54 height 8
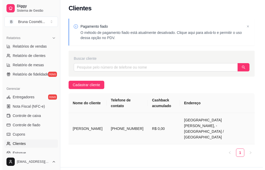
scroll to position [3, 0]
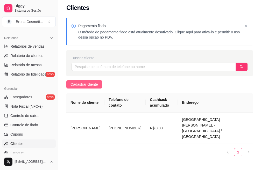
click at [94, 86] on span "Cadastrar cliente" at bounding box center [83, 85] width 27 height 6
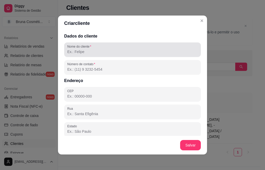
click at [88, 47] on label "Nome do cliente" at bounding box center [80, 46] width 26 height 4
click at [88, 49] on input "Nome do cliente" at bounding box center [132, 51] width 131 height 5
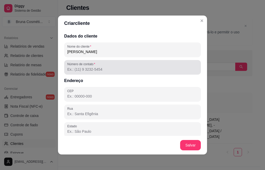
type input "[PERSON_NAME]"
click at [84, 68] on input "Número de contato" at bounding box center [132, 69] width 131 height 5
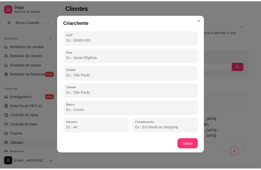
scroll to position [1, 0]
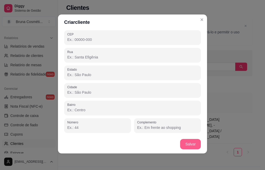
type input "[PHONE_NUMBER]"
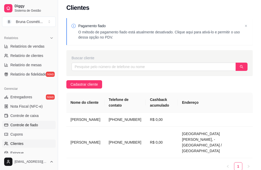
click at [33, 125] on span "Controle de fiado" at bounding box center [24, 125] width 28 height 5
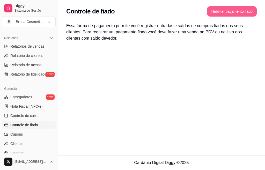
click at [225, 12] on button "Habilitar pagamento fiado" at bounding box center [232, 11] width 50 height 10
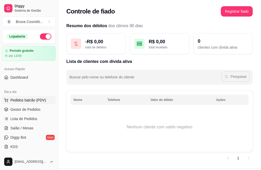
click at [32, 101] on span "Pedidos balcão (PDV)" at bounding box center [28, 100] width 36 height 5
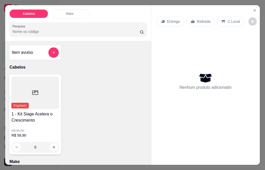
click at [32, 29] on input "Pesquisa" at bounding box center [75, 31] width 127 height 5
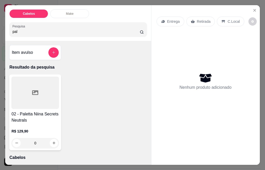
type input "pal"
click at [37, 111] on h4 "02 - Paletta Niina Secrets Neutrals" at bounding box center [35, 117] width 48 height 12
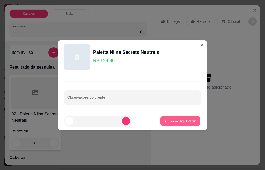
click at [187, 120] on p "Adicionar R$ 129,90" at bounding box center [180, 121] width 32 height 5
type input "1"
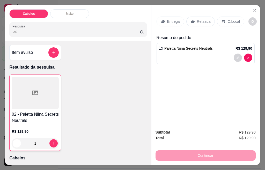
click at [192, 20] on icon at bounding box center [193, 21] width 4 height 3
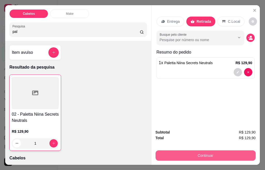
click at [198, 154] on button "Continuar" at bounding box center [206, 155] width 100 height 10
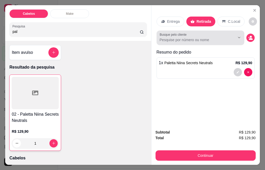
click at [200, 37] on input "Busque pelo cliente" at bounding box center [193, 39] width 67 height 5
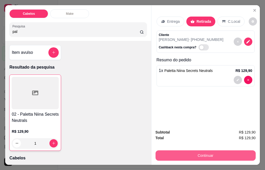
click at [205, 155] on button "Continuar" at bounding box center [206, 155] width 100 height 10
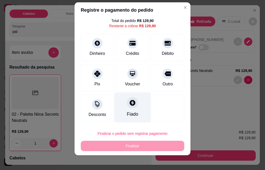
scroll to position [8, 0]
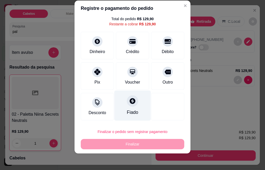
click at [125, 107] on div "Fiado" at bounding box center [132, 106] width 37 height 30
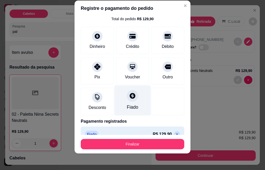
type input "R$ 0,00"
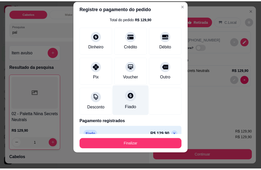
scroll to position [25, 0]
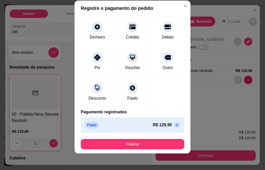
click at [110, 126] on div "Fiado R$ 129,90" at bounding box center [132, 124] width 95 height 7
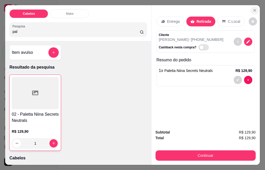
click at [251, 6] on button "Close" at bounding box center [255, 10] width 8 height 8
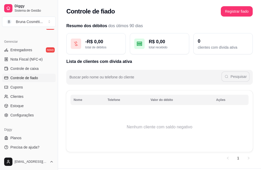
scroll to position [13, 0]
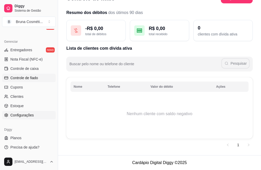
click at [31, 116] on span "Configurações" at bounding box center [21, 115] width 23 height 5
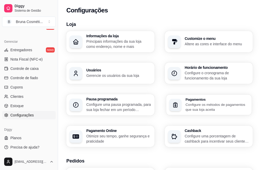
click at [224, 102] on p "Configure os métodos de pagamentos que sua loja aceita" at bounding box center [216, 107] width 63 height 10
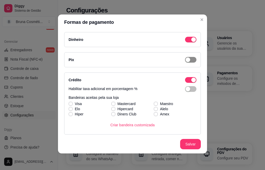
click at [187, 42] on span "button" at bounding box center [190, 40] width 11 height 6
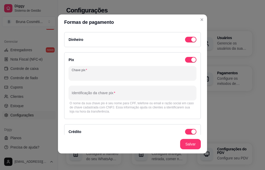
click at [104, 75] on input "Chave pix" at bounding box center [133, 75] width 122 height 5
click at [185, 42] on span "button" at bounding box center [190, 40] width 11 height 6
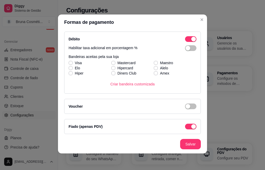
scroll to position [110, 0]
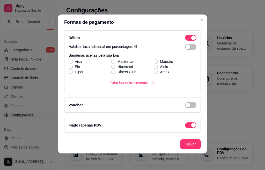
click at [120, 126] on div "Fiado (apenas PDV)" at bounding box center [133, 125] width 128 height 6
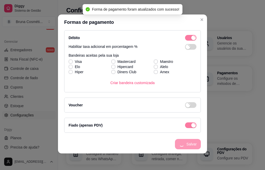
click at [216, 13] on div "Configurações" at bounding box center [159, 10] width 186 height 8
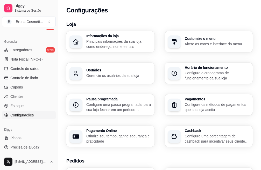
click at [221, 102] on p "Configure os métodos de pagamentos que sua loja aceita" at bounding box center [217, 107] width 65 height 10
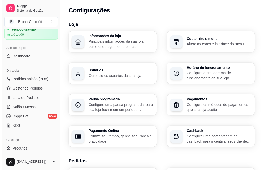
scroll to position [0, 0]
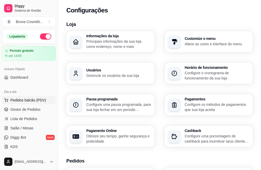
click at [38, 102] on span "Pedidos balcão (PDV)" at bounding box center [28, 100] width 36 height 5
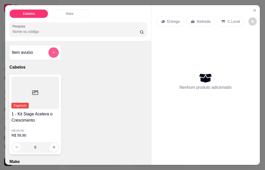
click at [50, 47] on button "add-separate-item" at bounding box center [53, 52] width 10 height 10
click at [81, 12] on div "Make" at bounding box center [69, 13] width 39 height 9
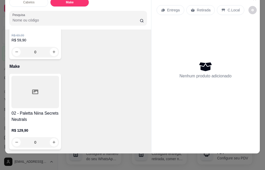
click at [44, 94] on div at bounding box center [35, 92] width 48 height 32
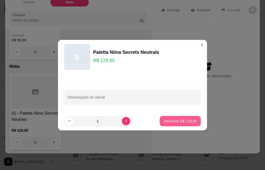
click at [182, 125] on button "Adicionar R$ 129,90" at bounding box center [180, 121] width 41 height 10
type input "1"
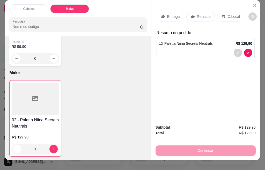
scroll to position [0, 0]
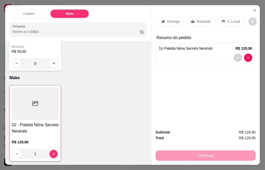
click at [199, 17] on div "Retirada" at bounding box center [201, 22] width 29 height 10
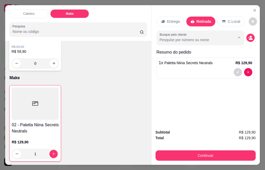
click at [193, 37] on input "Busque pelo cliente" at bounding box center [193, 39] width 67 height 5
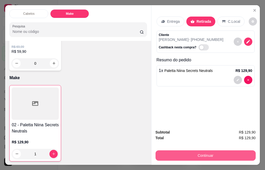
click at [196, 157] on button "Continuar" at bounding box center [206, 155] width 100 height 10
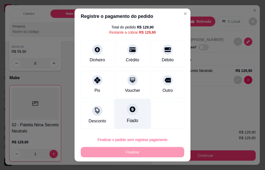
scroll to position [15, 0]
click at [130, 111] on icon at bounding box center [133, 109] width 6 height 6
type input "R$ 0,00"
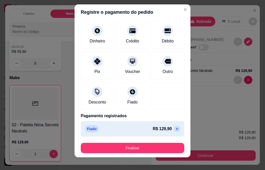
scroll to position [8, 0]
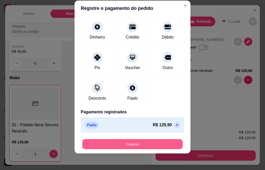
click at [144, 145] on button "Finalizar" at bounding box center [132, 144] width 101 height 10
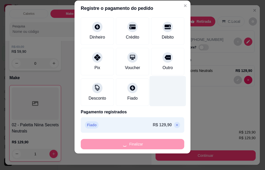
type input "0"
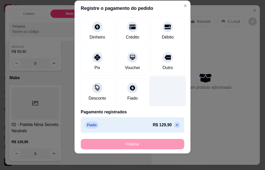
type input "-R$ 129,90"
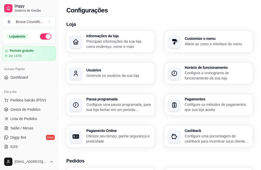
click at [225, 102] on p "Configure os métodos de pagamentos que sua loja aceita" at bounding box center [217, 107] width 65 height 10
click at [26, 99] on span "Pedidos balcão (PDV)" at bounding box center [28, 100] width 36 height 5
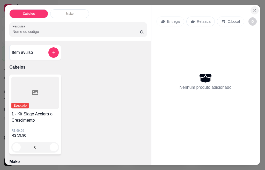
click at [253, 8] on icon "Close" at bounding box center [255, 10] width 4 height 4
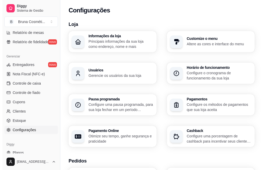
scroll to position [203, 0]
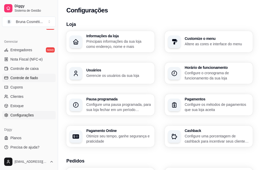
click at [29, 77] on span "Controle de fiado" at bounding box center [24, 77] width 28 height 5
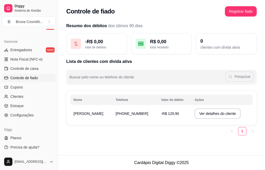
click at [204, 118] on button "Ver detalhes do cliente" at bounding box center [218, 114] width 46 height 10
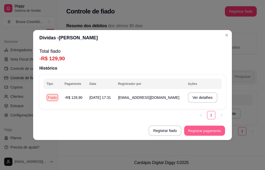
click at [199, 133] on button "Registrar pagamento" at bounding box center [204, 131] width 41 height 10
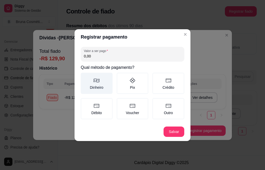
click at [98, 81] on icon at bounding box center [97, 80] width 6 height 6
click at [85, 77] on button "Dinheiro" at bounding box center [83, 75] width 4 height 4
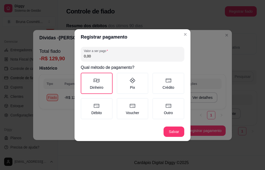
click at [110, 56] on input "0,00" at bounding box center [132, 56] width 97 height 5
type input "50,00"
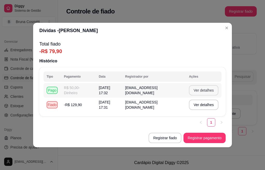
click at [199, 87] on button "Ver detalhes" at bounding box center [204, 90] width 30 height 10
